Goal: Task Accomplishment & Management: Use online tool/utility

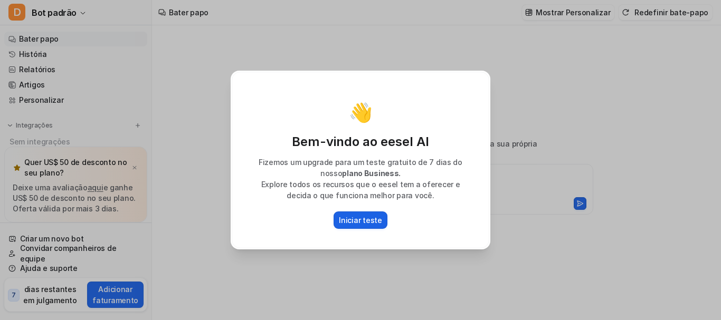
click at [367, 224] on font "Iniciar teste" at bounding box center [360, 220] width 43 height 9
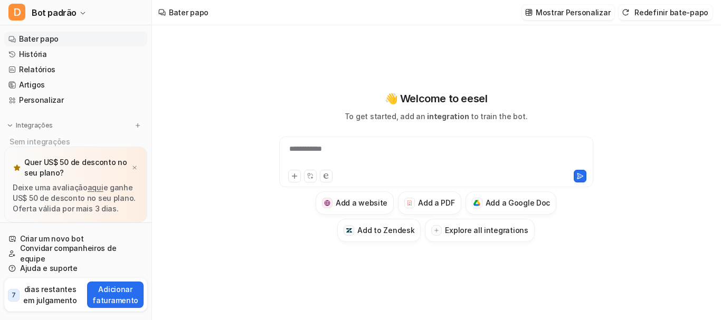
type textarea "**********"
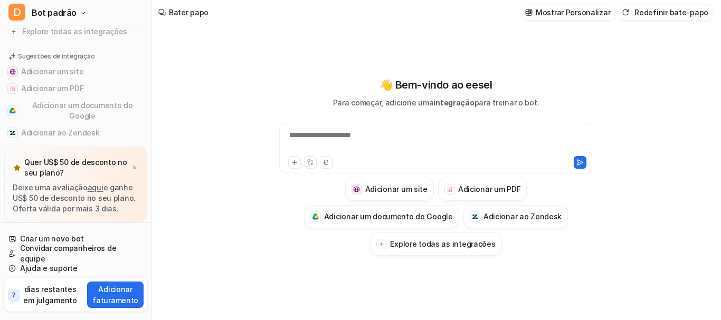
scroll to position [140, 0]
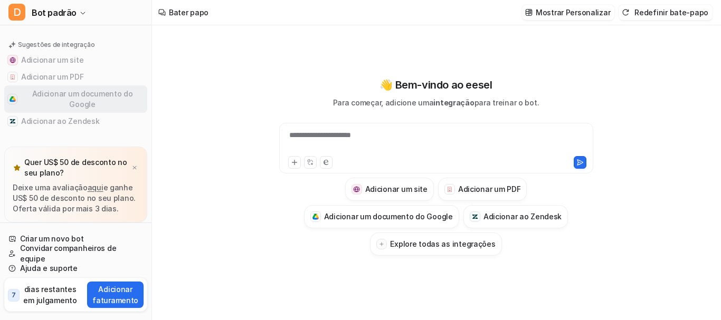
click at [86, 104] on font "Adicionar um documento do Google" at bounding box center [82, 99] width 101 height 20
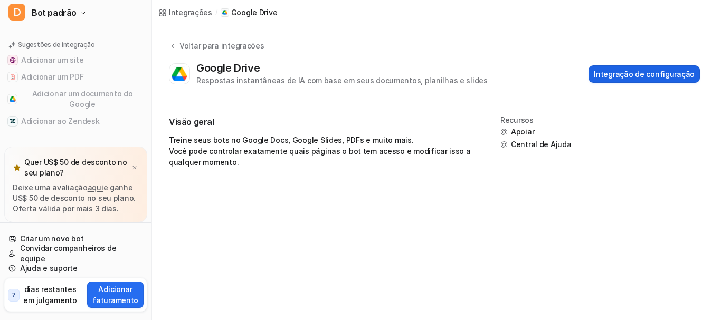
click at [649, 79] on font "Integração de configuração" at bounding box center [644, 74] width 101 height 11
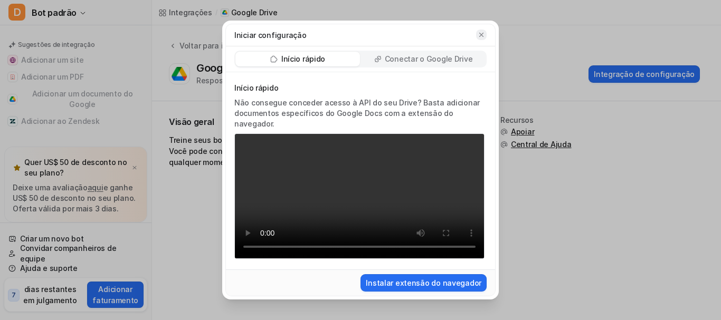
click at [481, 31] on icon "button" at bounding box center [481, 34] width 7 height 7
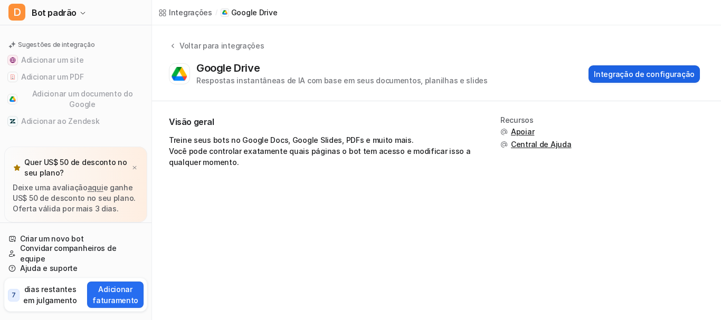
click at [648, 73] on font "Integração de configuração" at bounding box center [644, 74] width 101 height 9
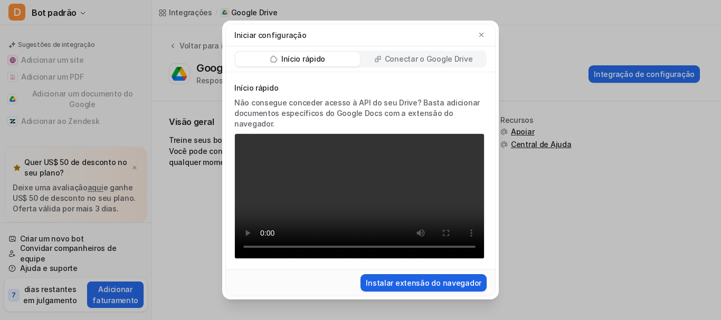
click at [439, 288] on font "Instalar extensão do navegador" at bounding box center [424, 283] width 116 height 9
click at [482, 31] on icon "button" at bounding box center [481, 34] width 7 height 7
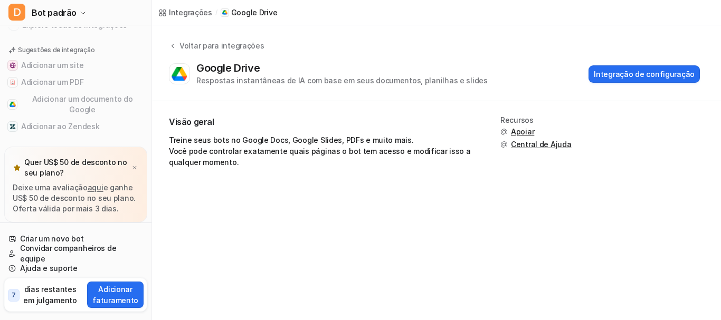
scroll to position [140, 0]
